Goal: Task Accomplishment & Management: Use online tool/utility

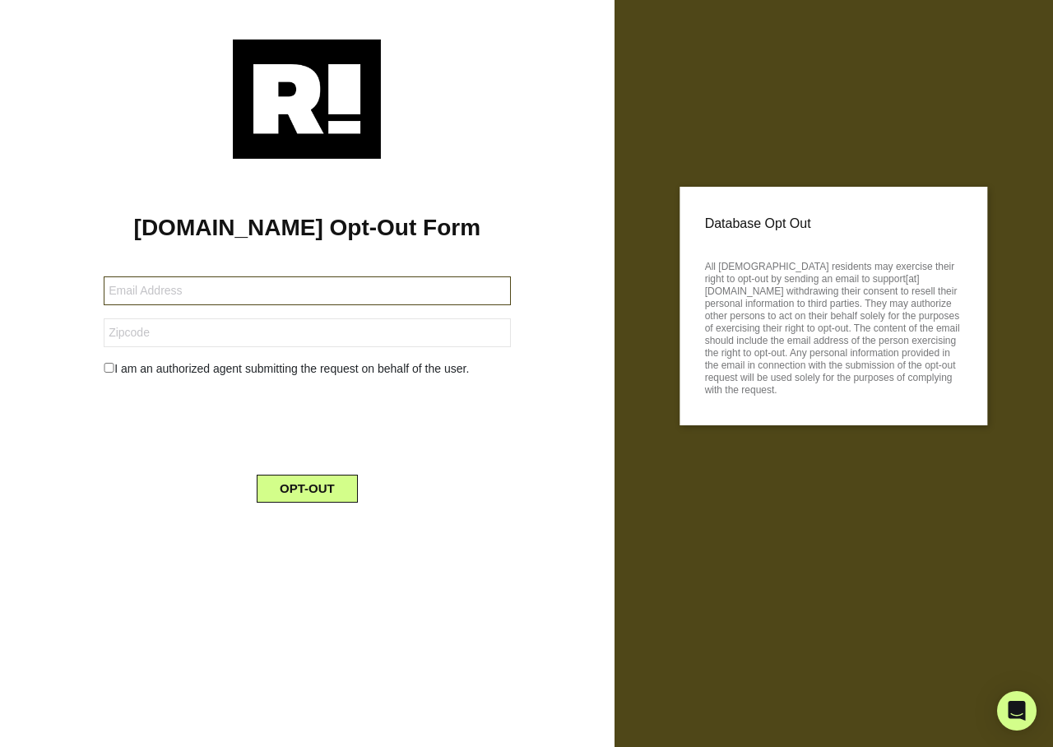
type input "[EMAIL_ADDRESS][DOMAIN_NAME]"
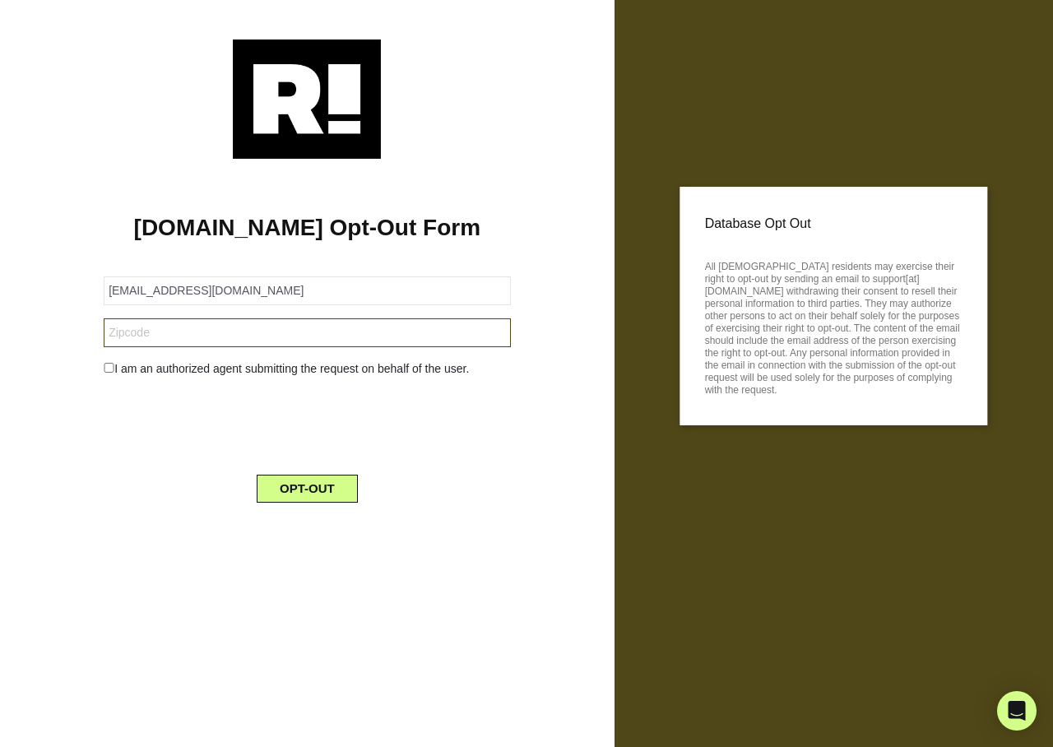
type input "34209"
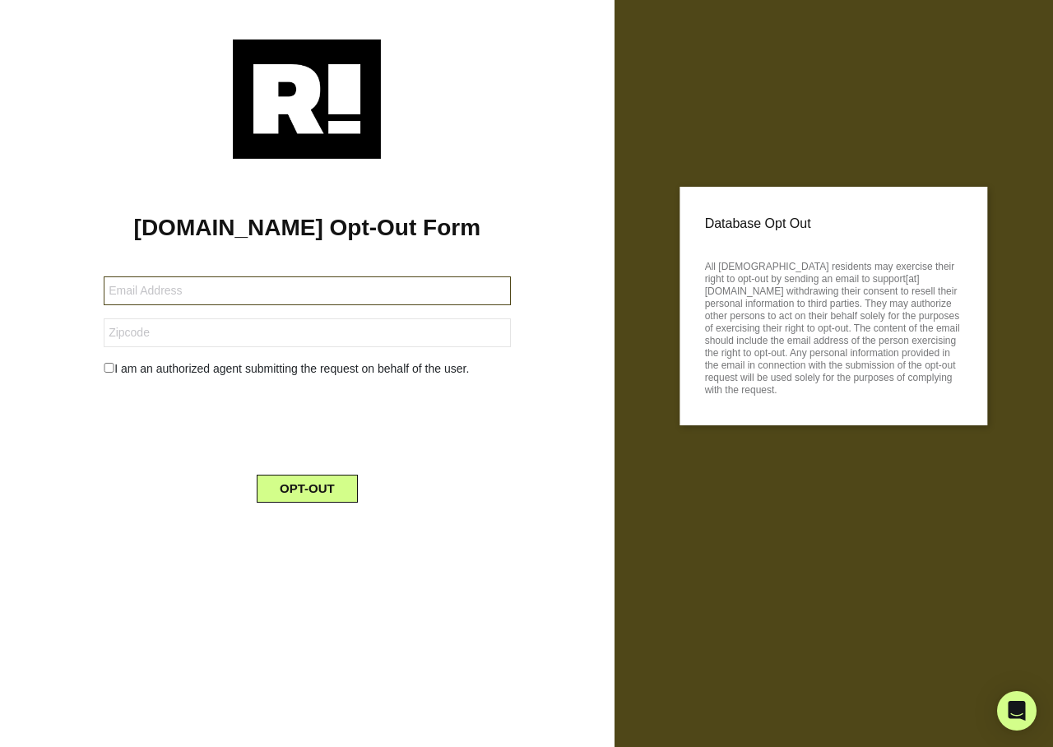
type input "[EMAIL_ADDRESS][DOMAIN_NAME]"
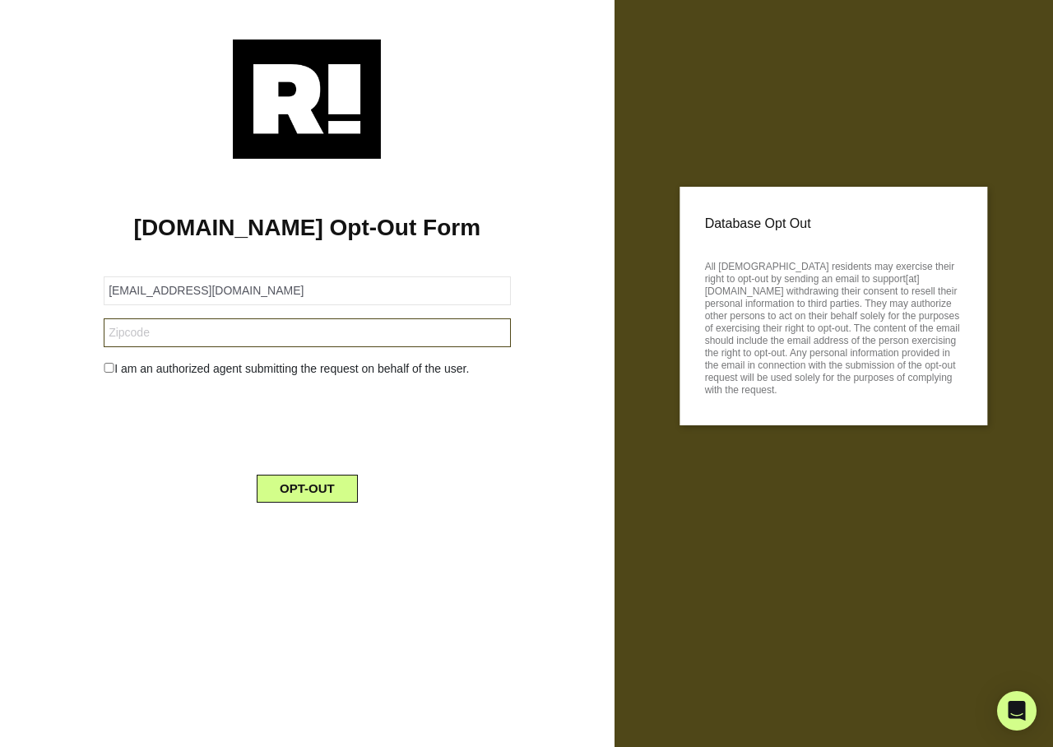
type input "27529"
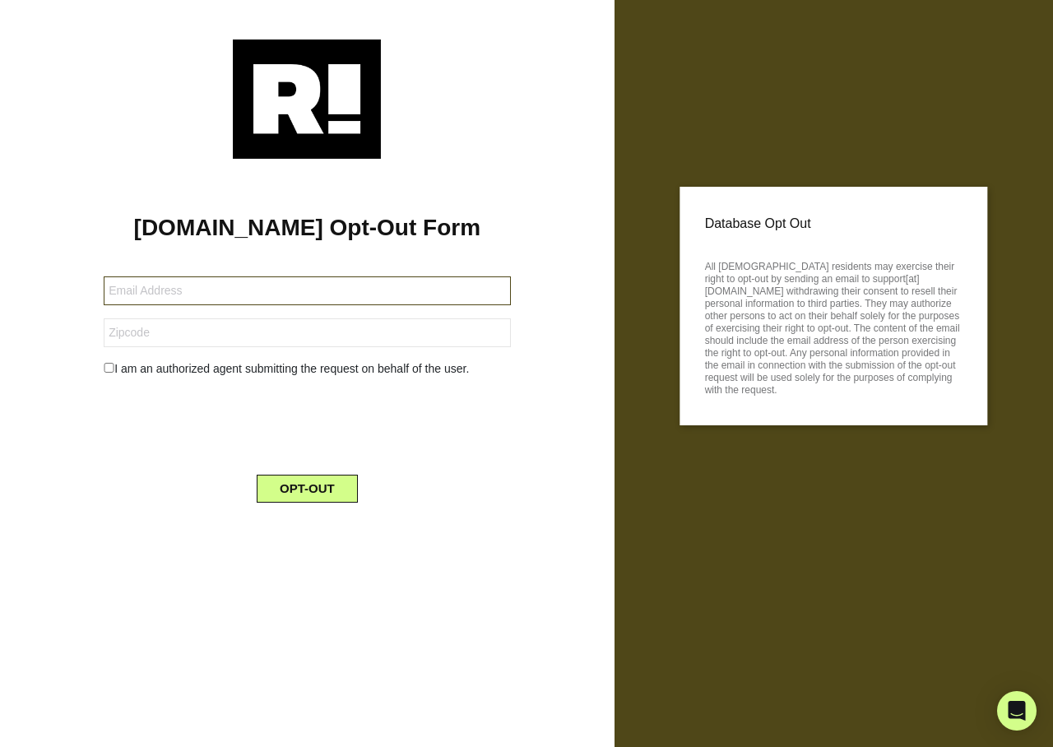
type input "[EMAIL_ADDRESS][DOMAIN_NAME]"
type input "50648"
type input "deannetump@gmail.com"
type input "60462"
type input "[EMAIL_ADDRESS][DOMAIN_NAME]"
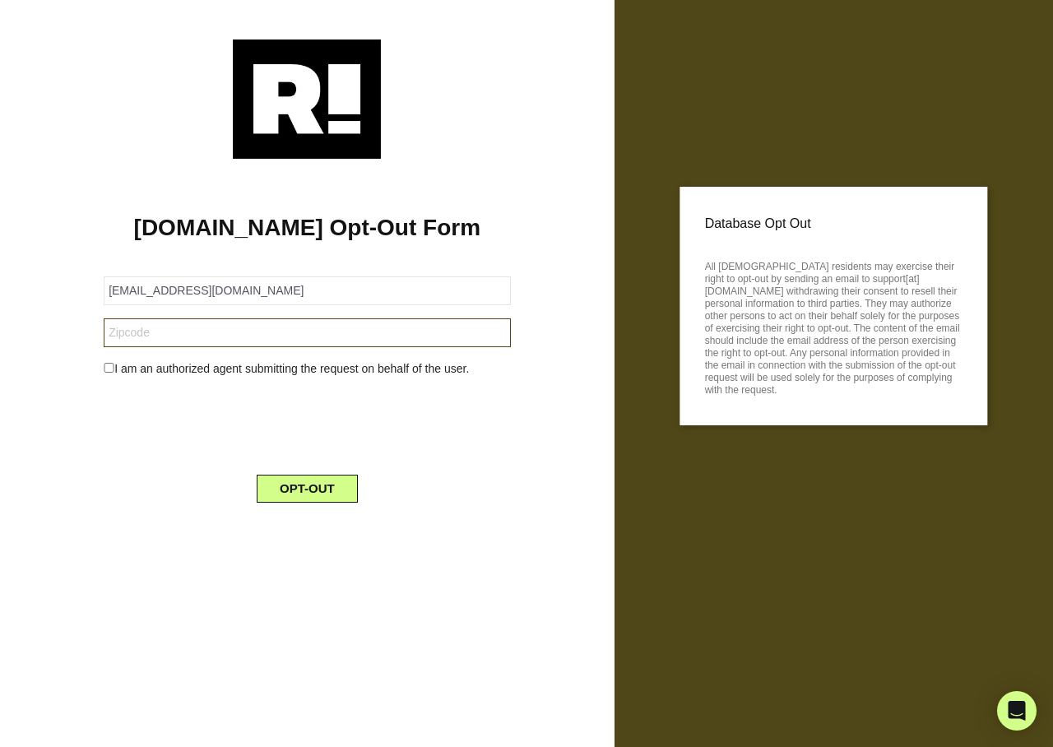
type input "76028"
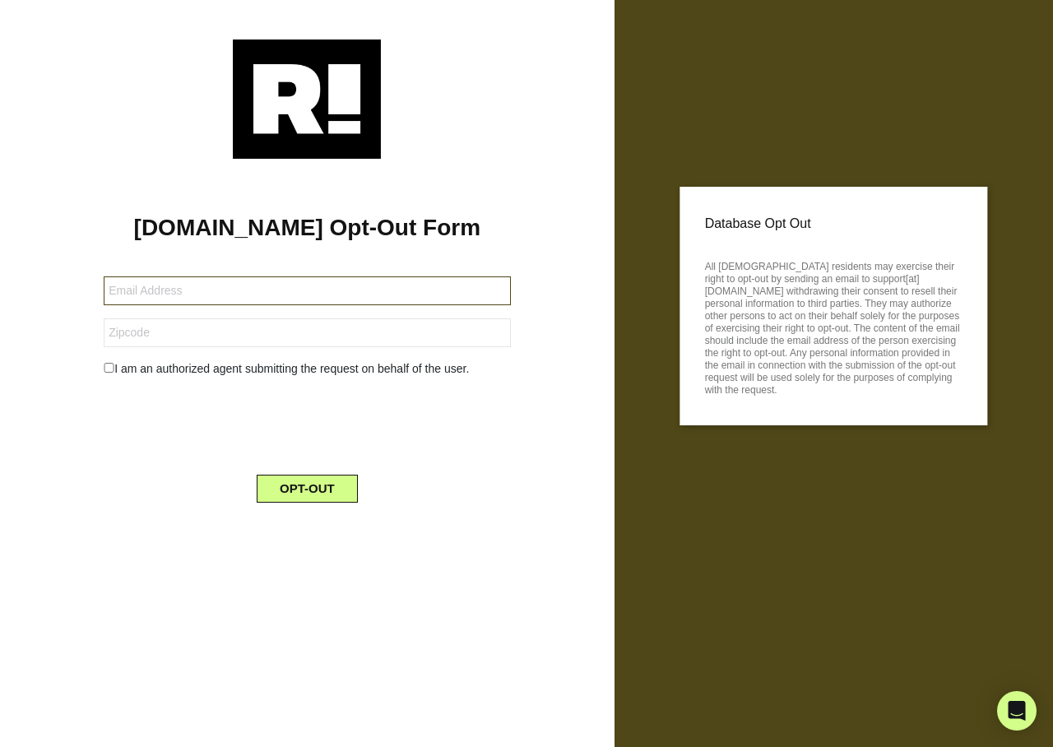
type input "[EMAIL_ADDRESS][DOMAIN_NAME]"
type input "34475"
type input "publisherchick1@gmail.com"
type input "31548"
type input "[EMAIL_ADDRESS][DOMAIN_NAME]"
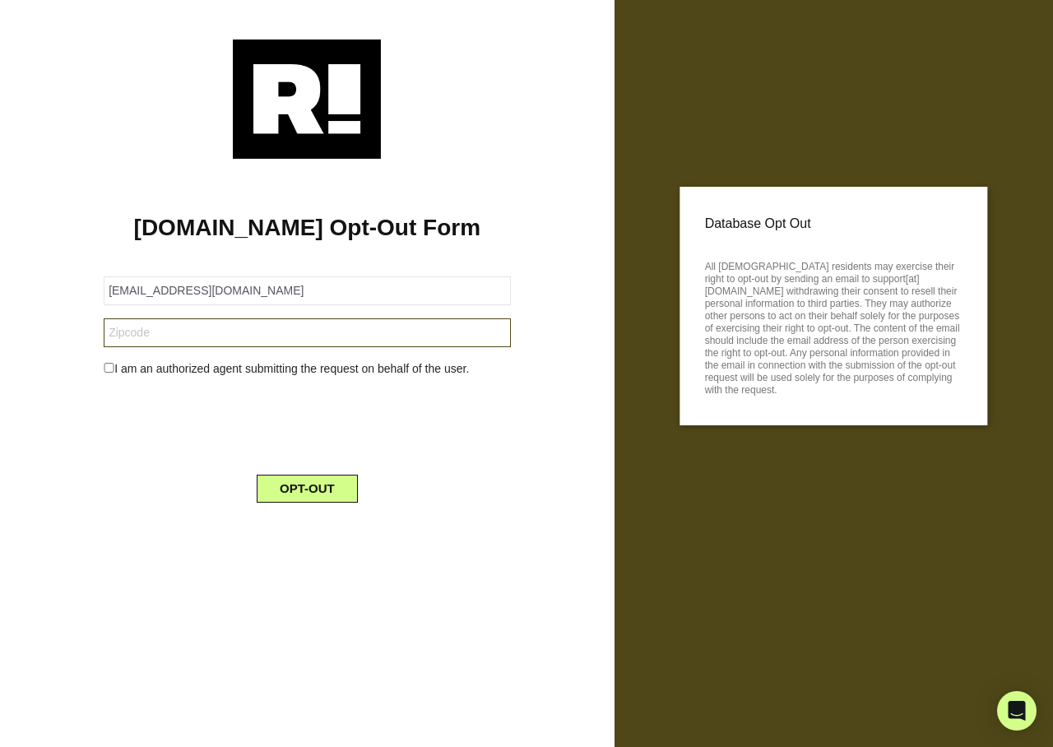
type input "54220"
